Goal: Transaction & Acquisition: Purchase product/service

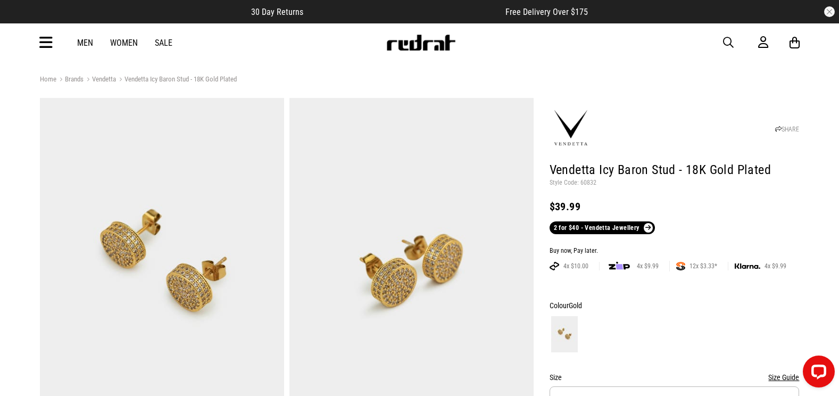
click at [52, 43] on icon at bounding box center [45, 43] width 13 height 18
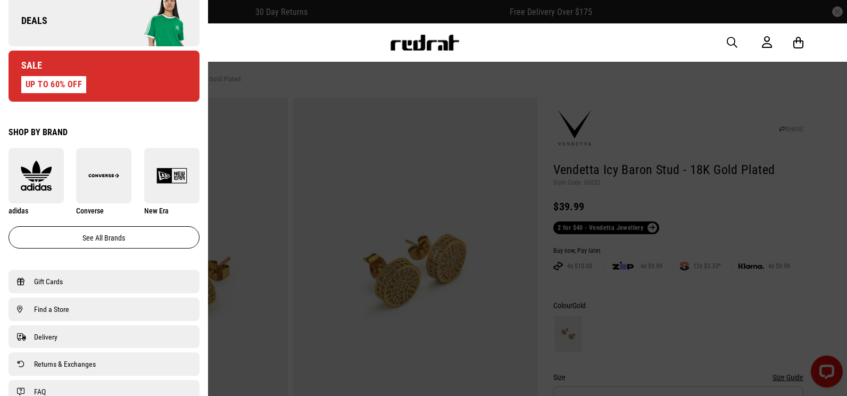
scroll to position [639, 0]
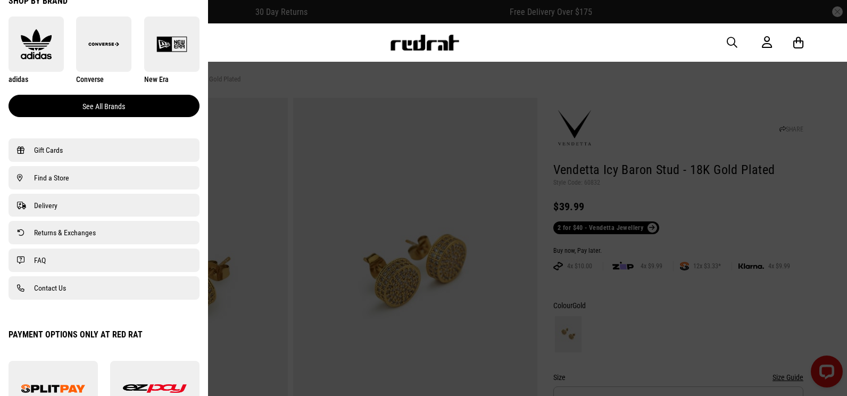
click at [86, 107] on link "See all brands" at bounding box center [104, 106] width 191 height 22
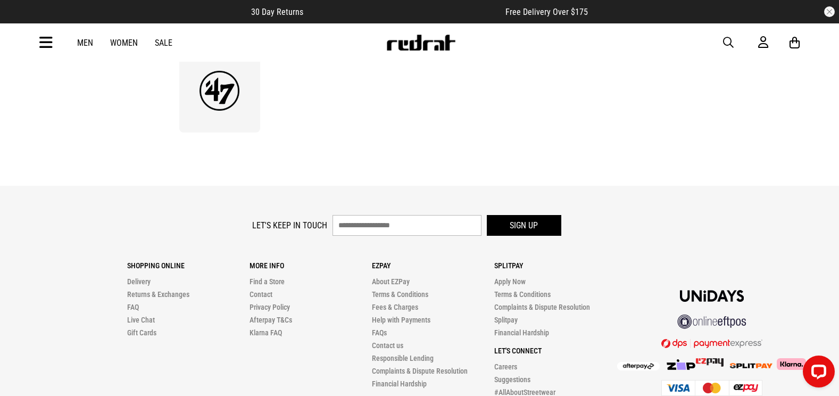
scroll to position [2129, 0]
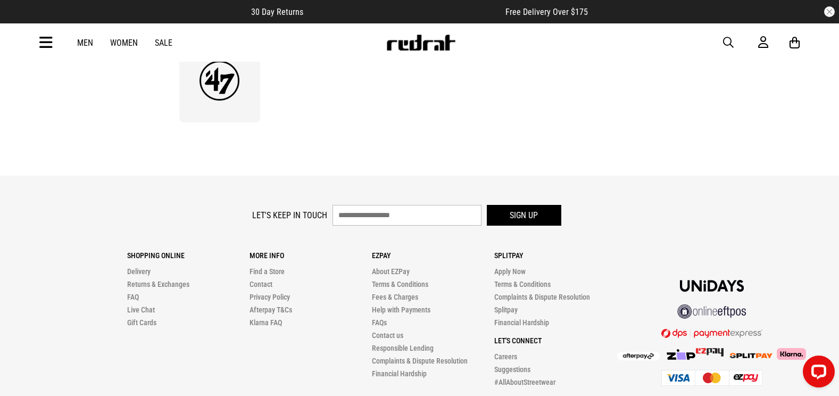
click at [412, 46] on img at bounding box center [421, 43] width 70 height 16
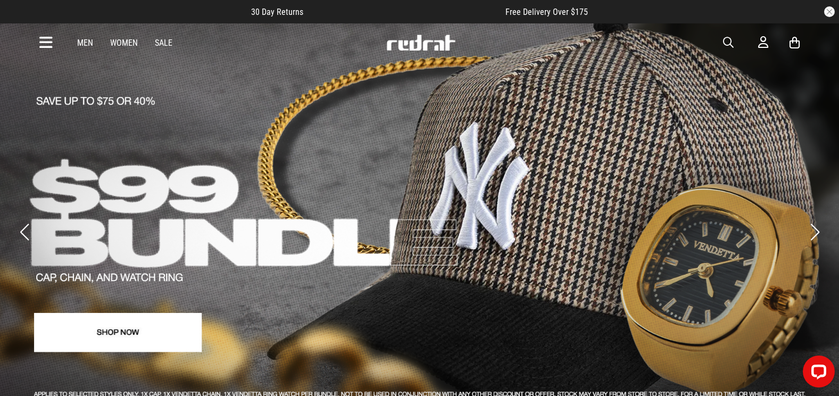
click at [729, 37] on span "button" at bounding box center [728, 42] width 11 height 13
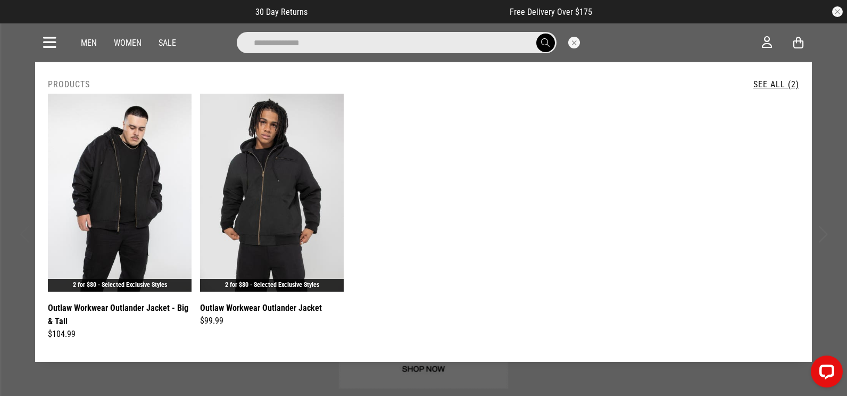
drag, startPoint x: 330, startPoint y: 42, endPoint x: 211, endPoint y: 37, distance: 118.8
click at [211, 37] on div "**********" at bounding box center [415, 42] width 696 height 21
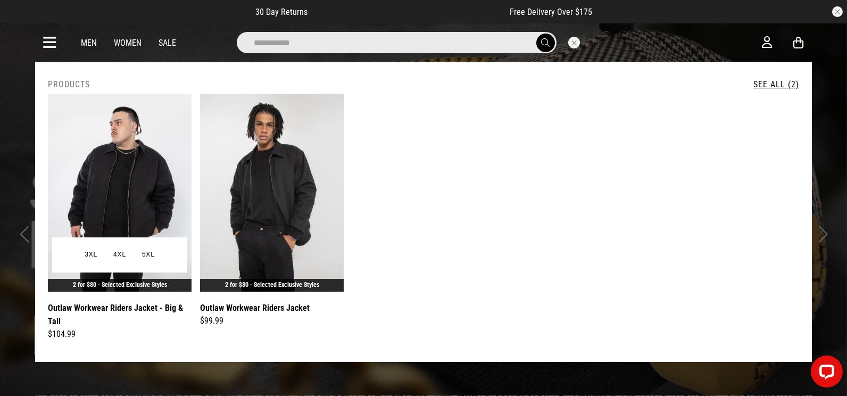
type input "**********"
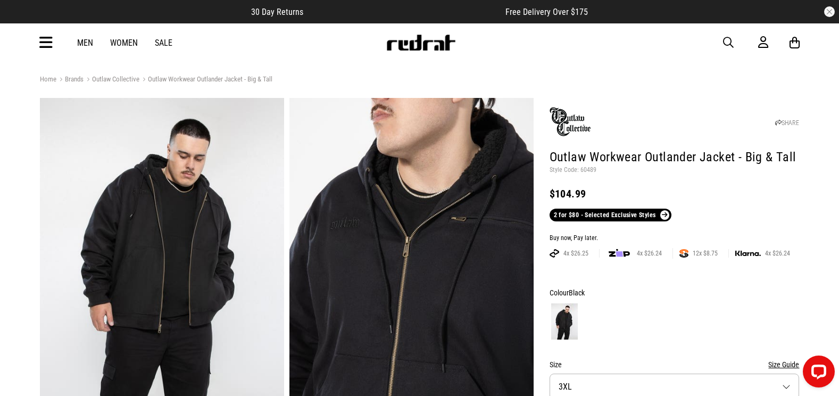
click at [589, 171] on p "Style Code: 60489" at bounding box center [675, 170] width 250 height 9
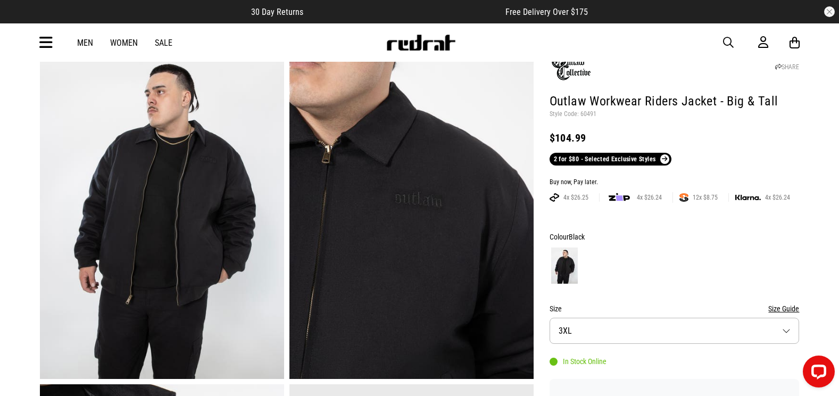
scroll to position [106, 0]
